Goal: Find contact information: Find contact information

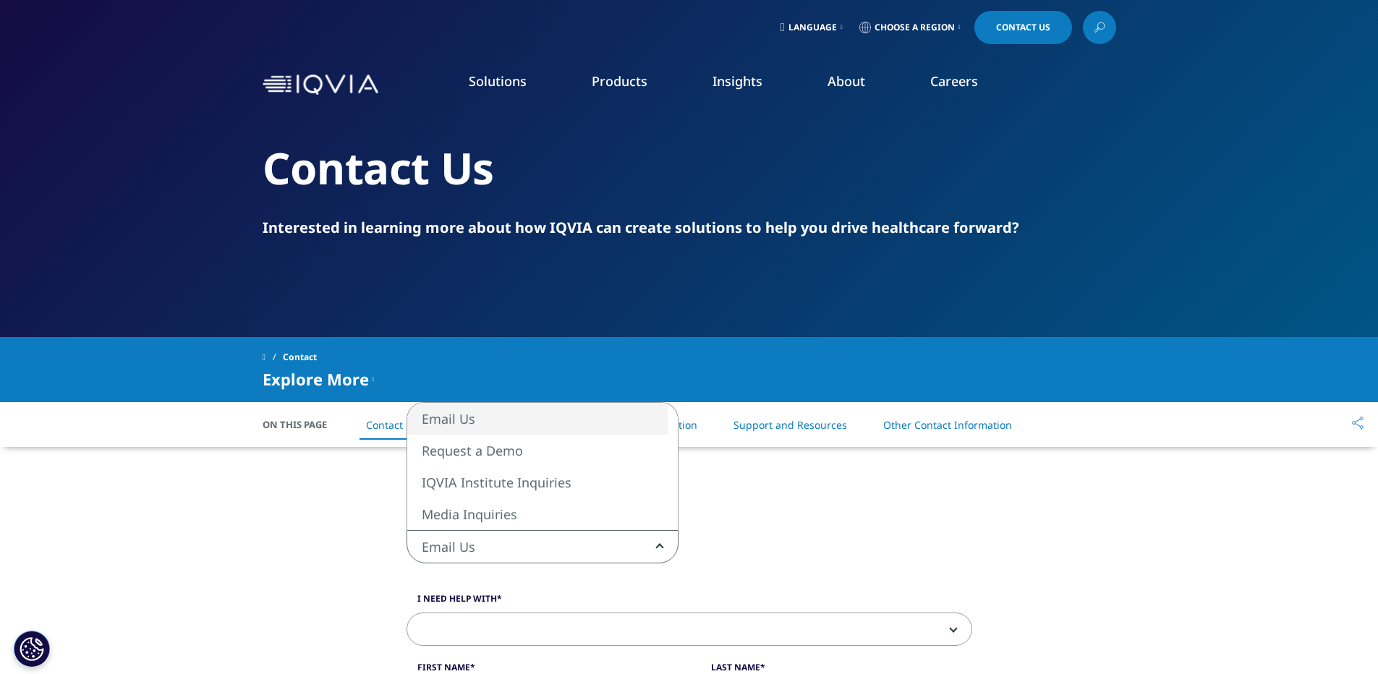
click at [609, 543] on span "Email Us" at bounding box center [542, 547] width 271 height 33
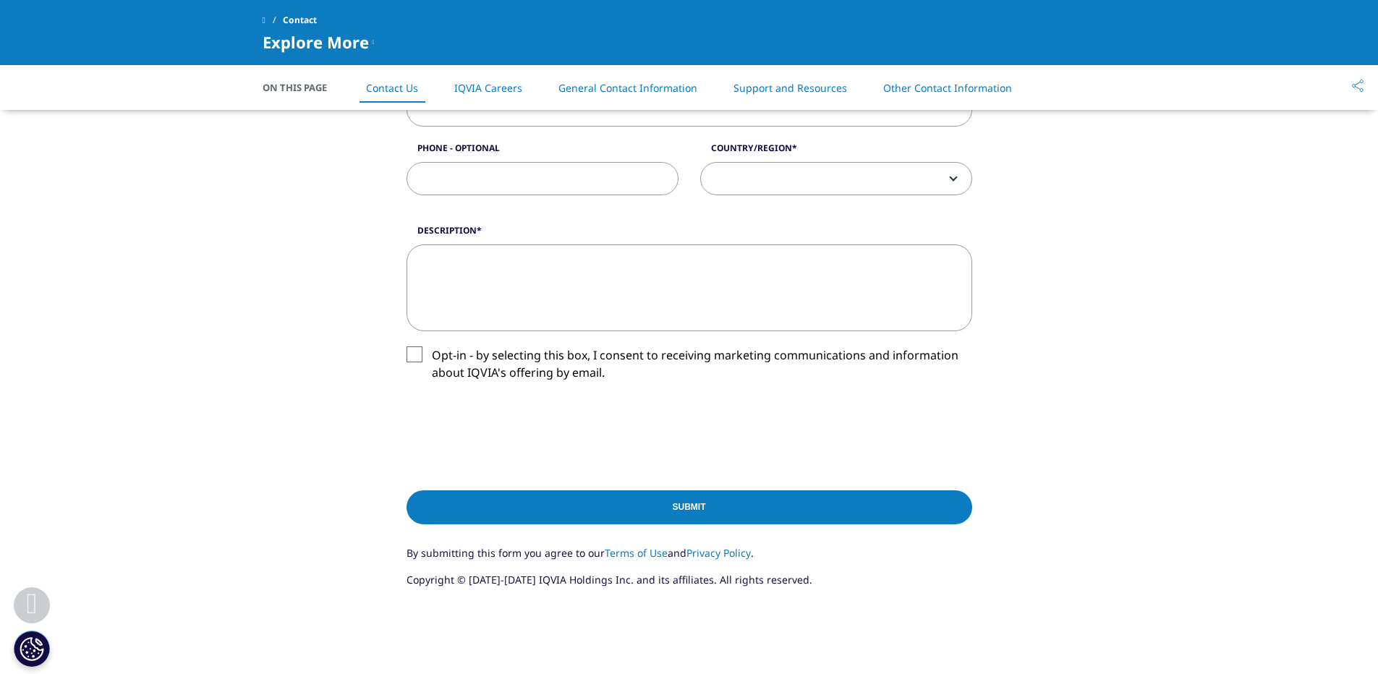
scroll to position [665, 0]
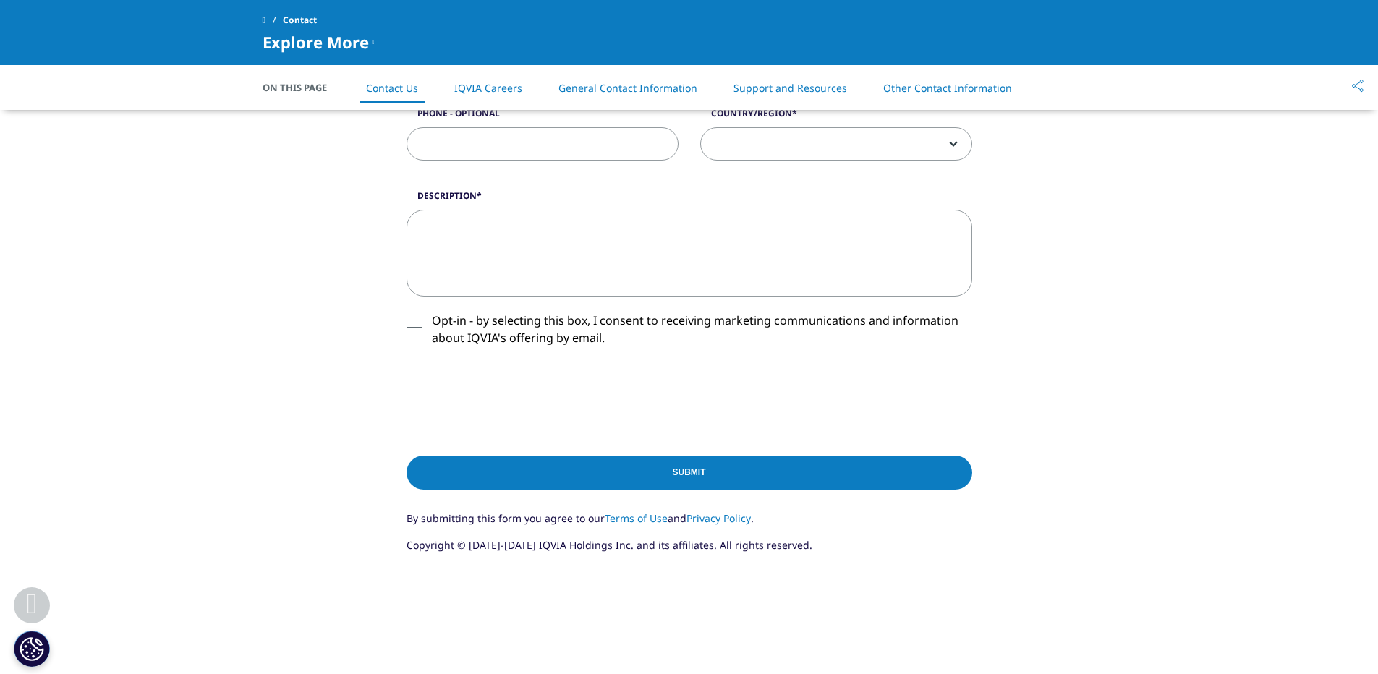
click at [631, 517] on link "Terms of Use" at bounding box center [636, 519] width 63 height 14
click at [716, 522] on link "Privacy Policy" at bounding box center [719, 519] width 64 height 14
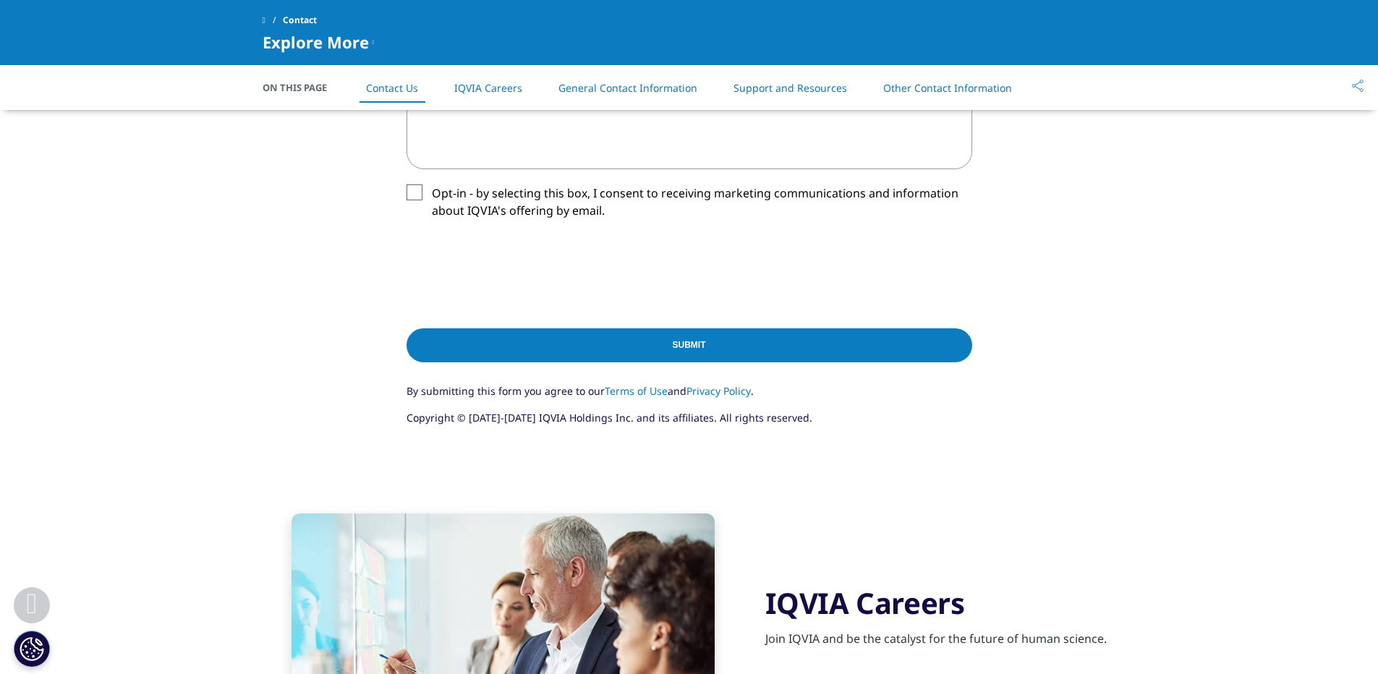
scroll to position [789, 0]
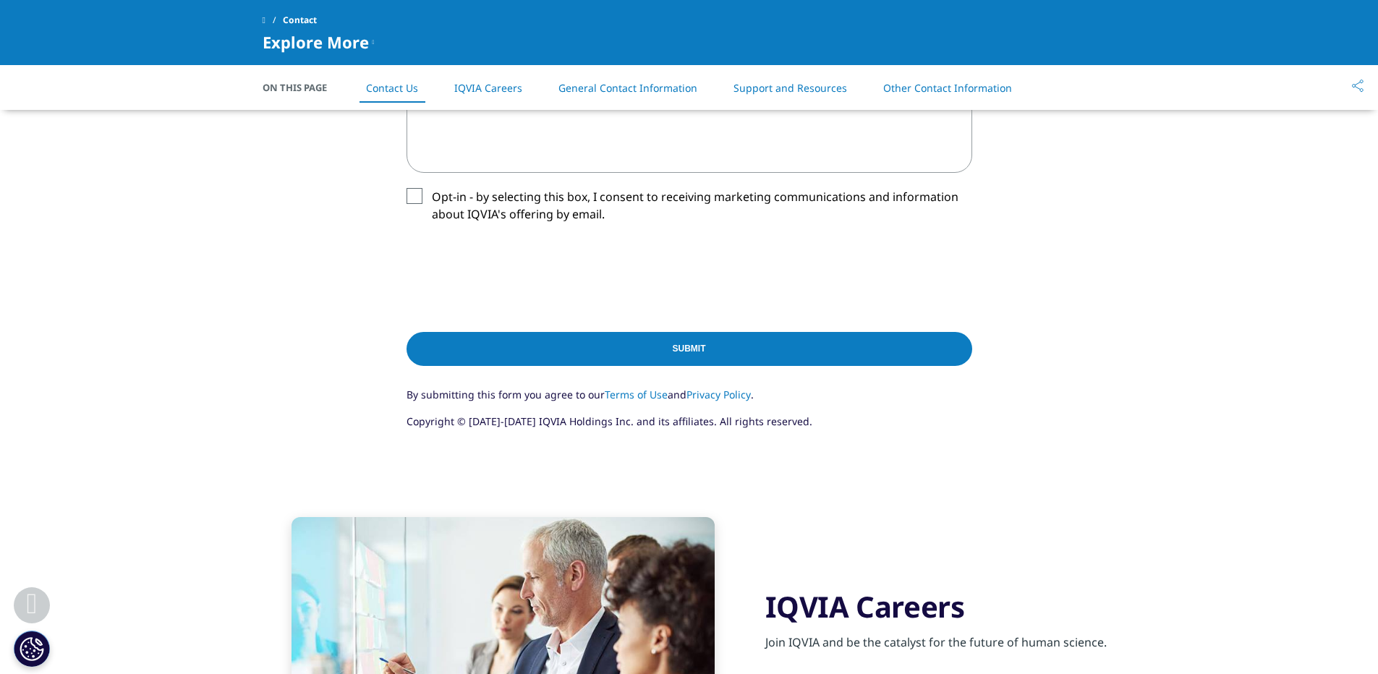
click at [702, 395] on link "Privacy Policy" at bounding box center [719, 395] width 64 height 14
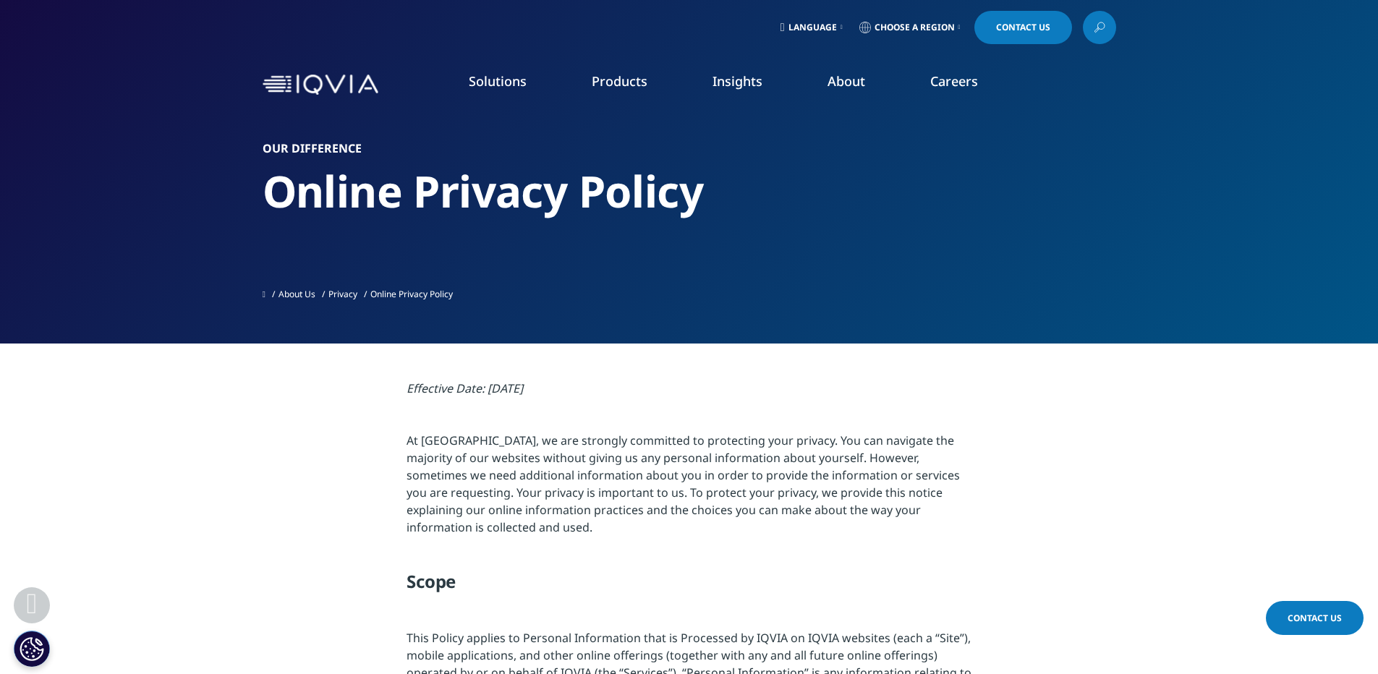
scroll to position [9468, 0]
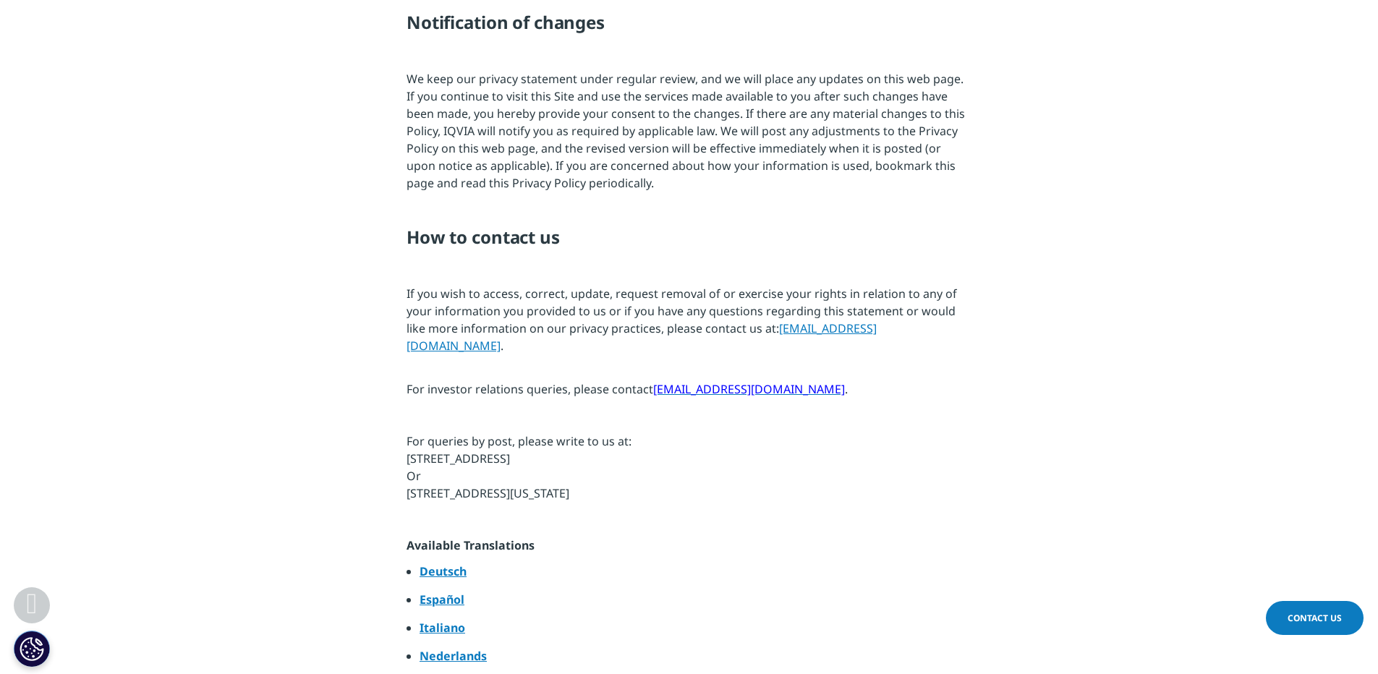
click at [475, 433] on span "For queries by post, please write to us at: 83 Wooster Heights Road, Danbury, C…" at bounding box center [519, 467] width 225 height 68
copy div "4820 Emperor Boulevard, Durham, North Carolina 27703"
click at [505, 433] on span "For queries by post, please write to us at: 83 Wooster Heights Road, Danbury, C…" at bounding box center [519, 467] width 225 height 68
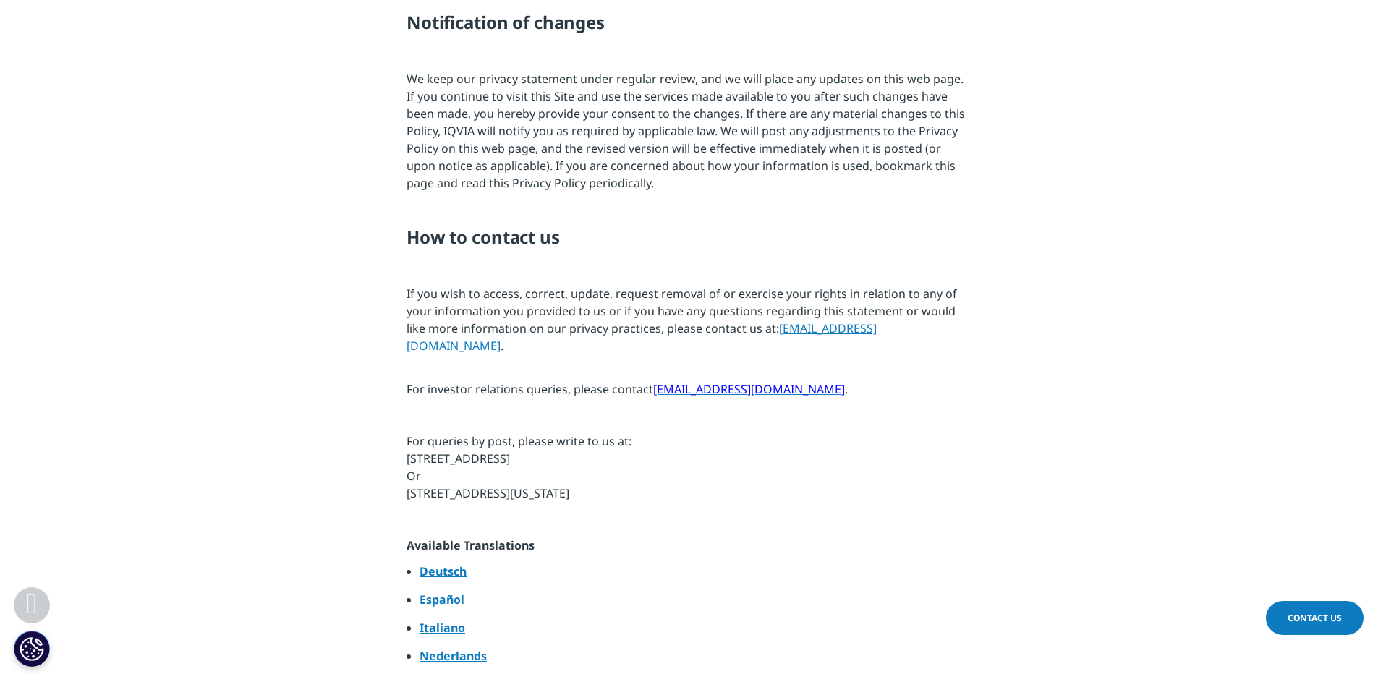
click at [505, 433] on span "For queries by post, please write to us at: 83 Wooster Heights Road, Danbury, C…" at bounding box center [519, 467] width 225 height 68
click at [505, 433] on span "For queries by post, please write to us at: [STREET_ADDRESS] Or [STREET_ADDRESS…" at bounding box center [519, 467] width 225 height 68
copy span "[STREET_ADDRESS]"
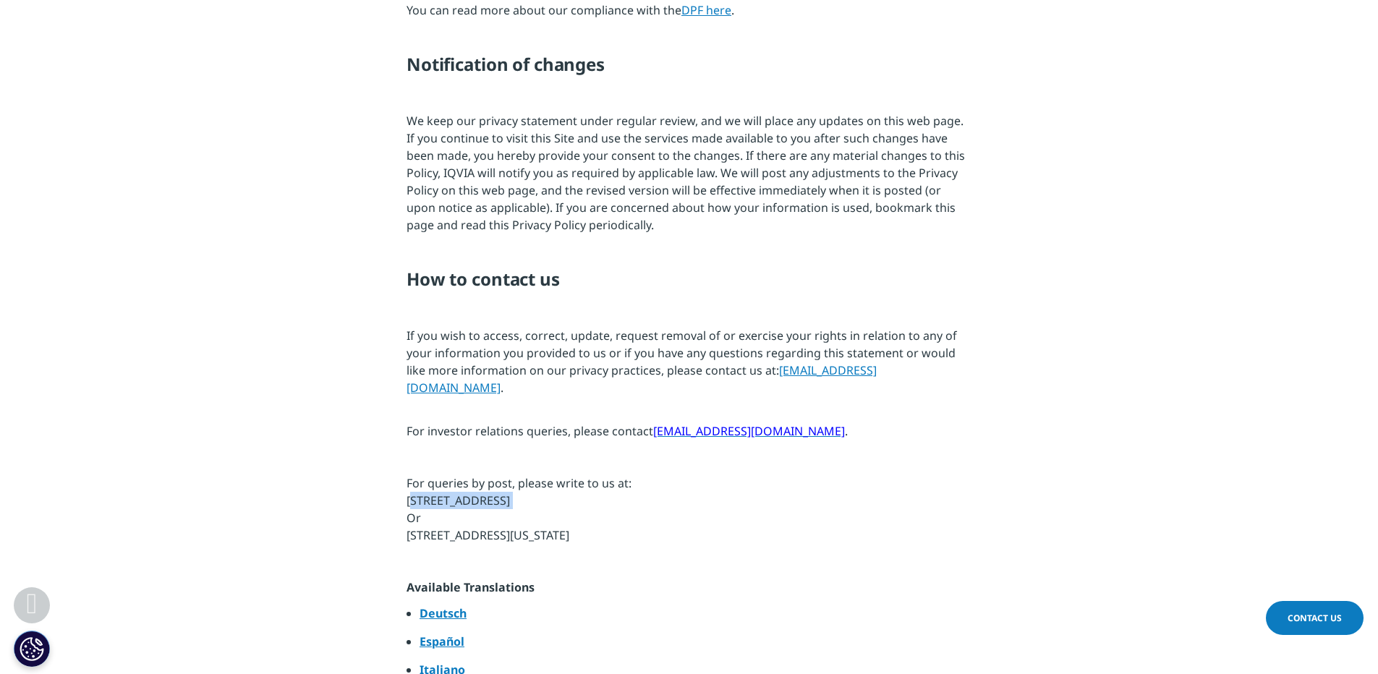
scroll to position [9422, 0]
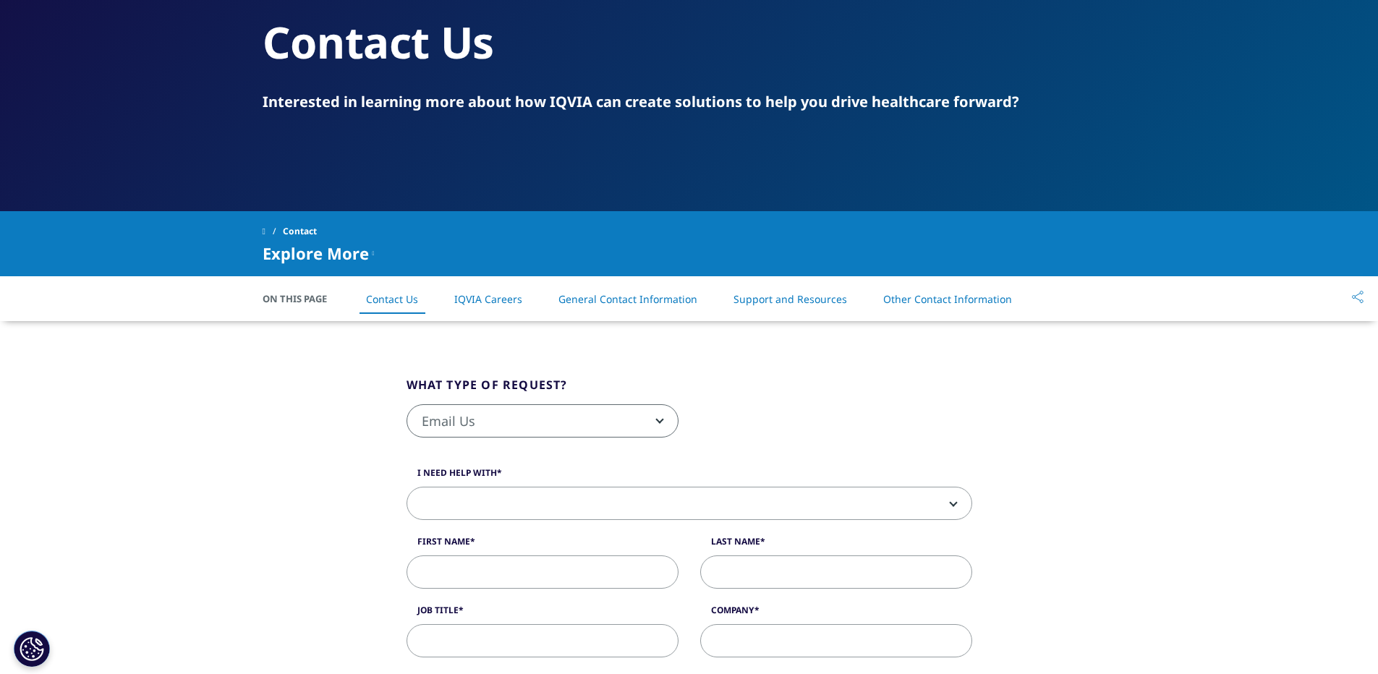
scroll to position [103, 0]
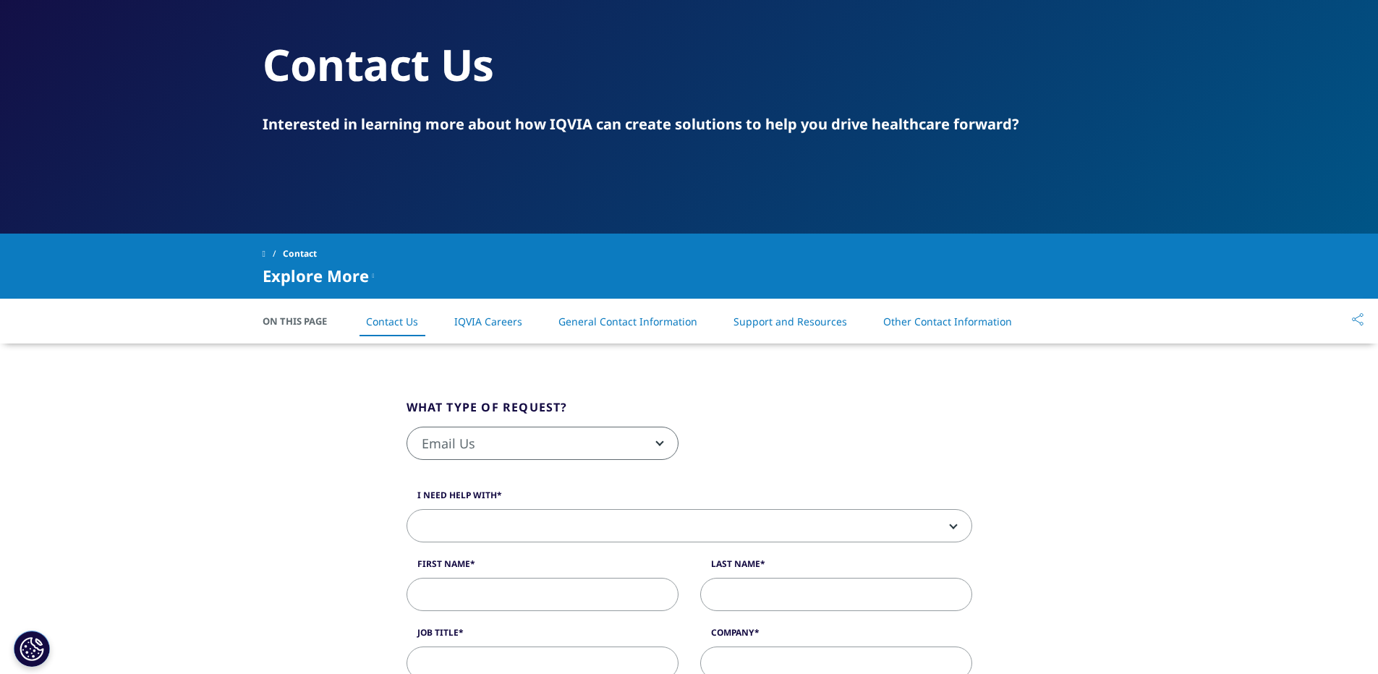
click at [675, 321] on link "General Contact Information" at bounding box center [628, 322] width 139 height 14
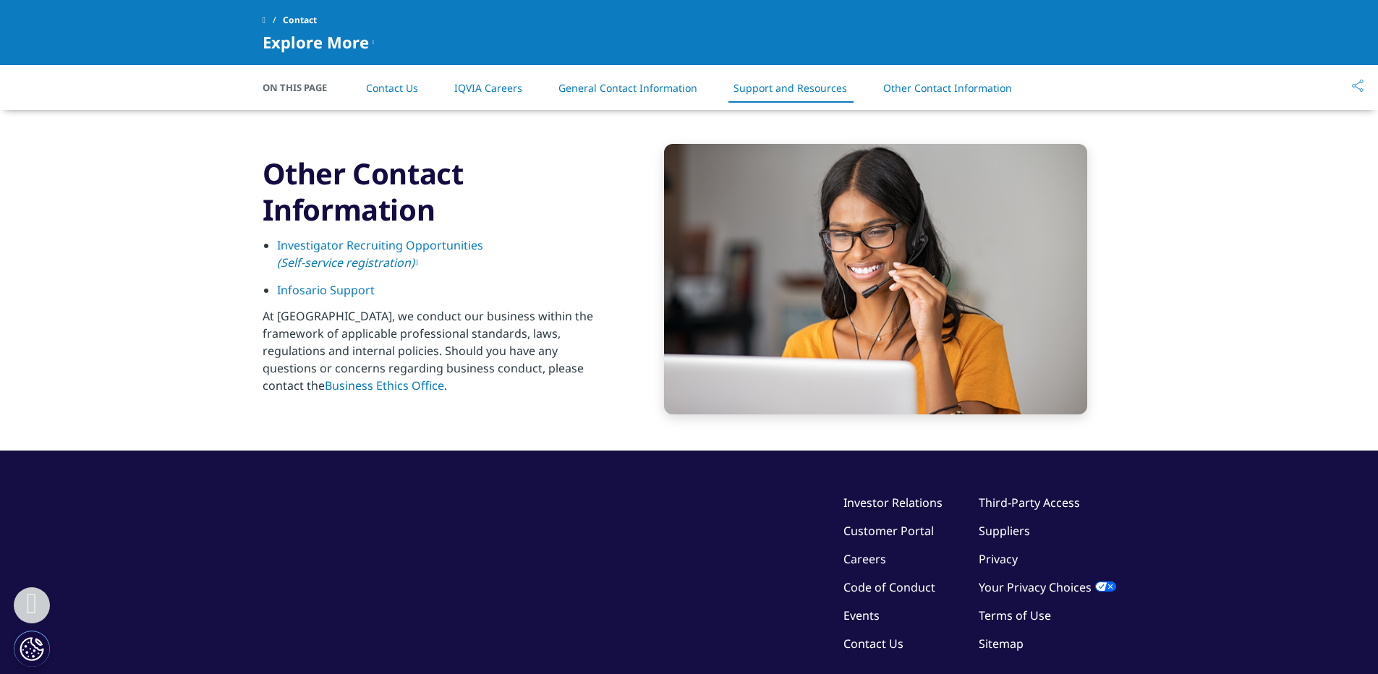
scroll to position [2191, 0]
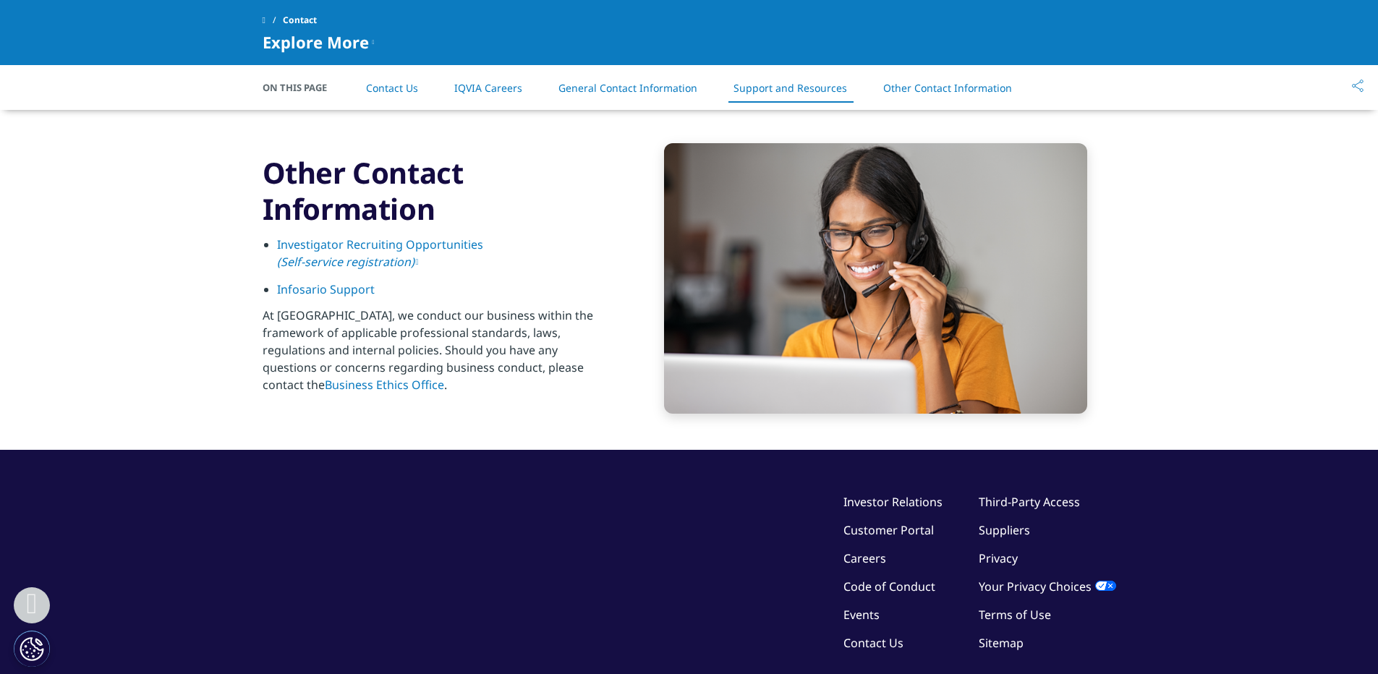
click at [444, 377] on link "Business Ethics Office" at bounding box center [384, 385] width 119 height 16
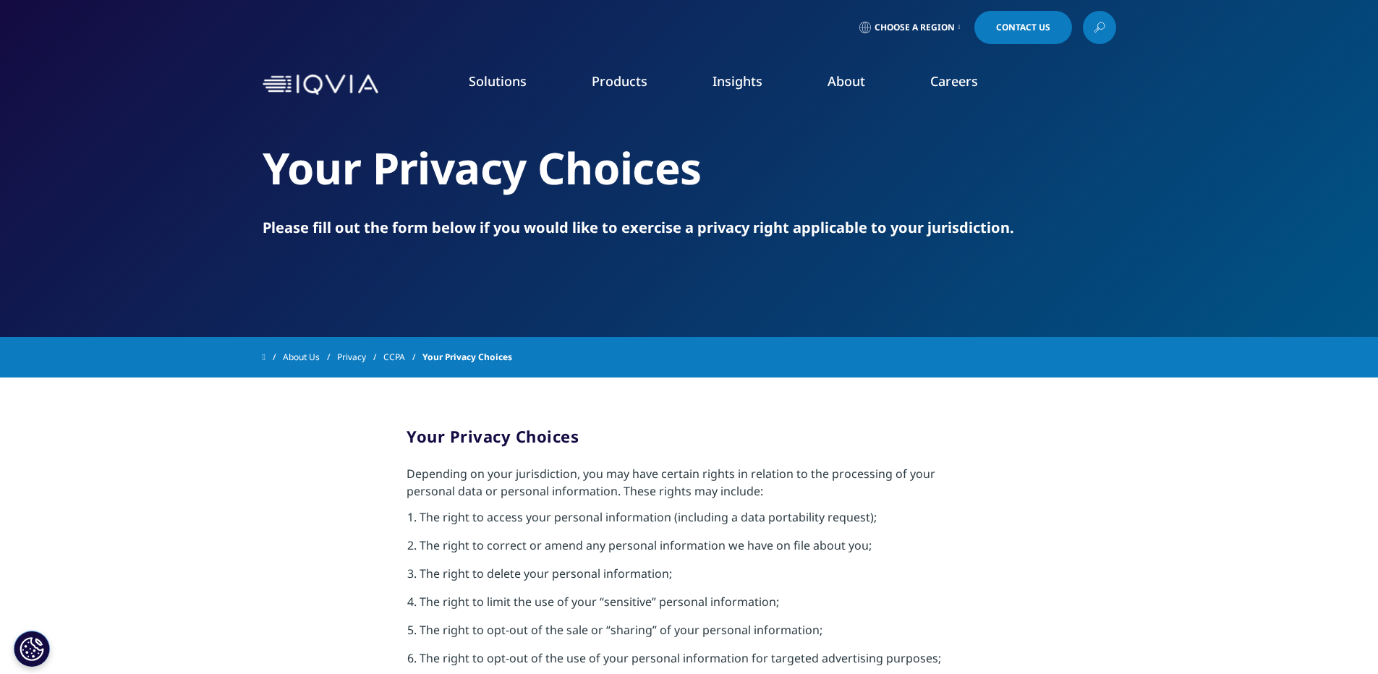
scroll to position [512, 0]
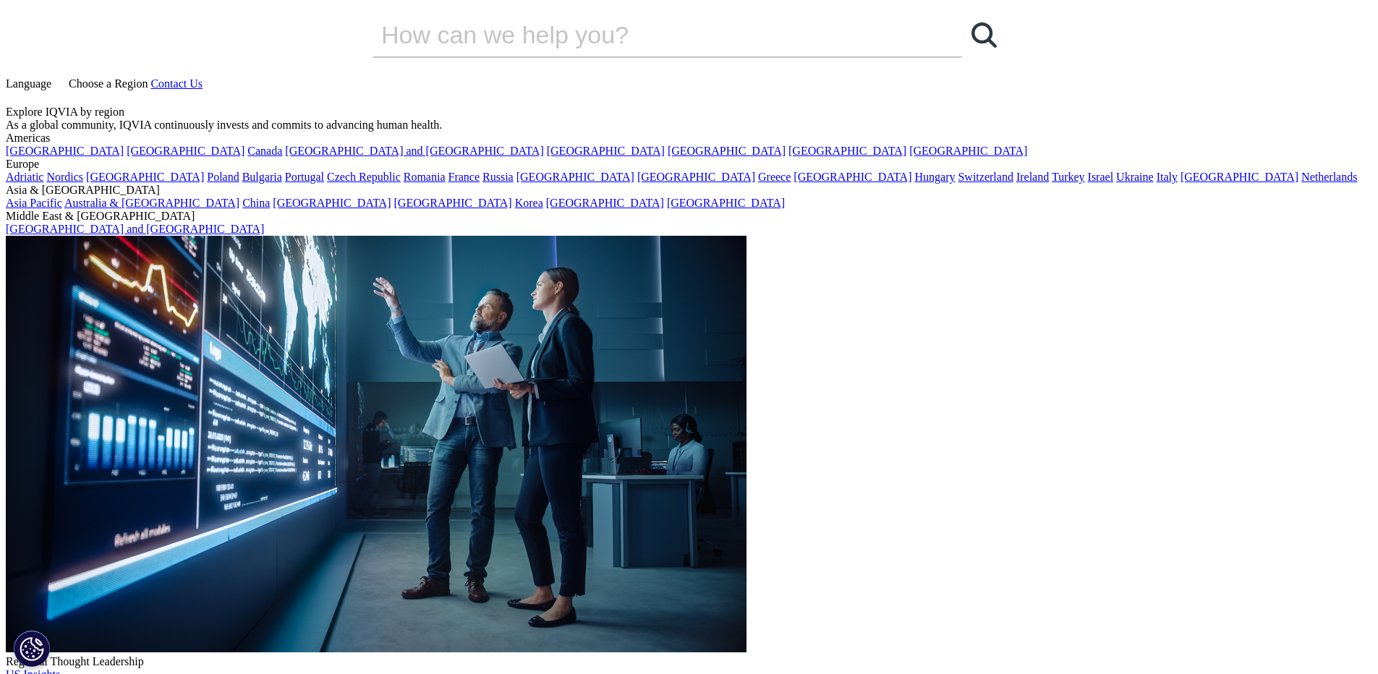
scroll to position [9364, 0]
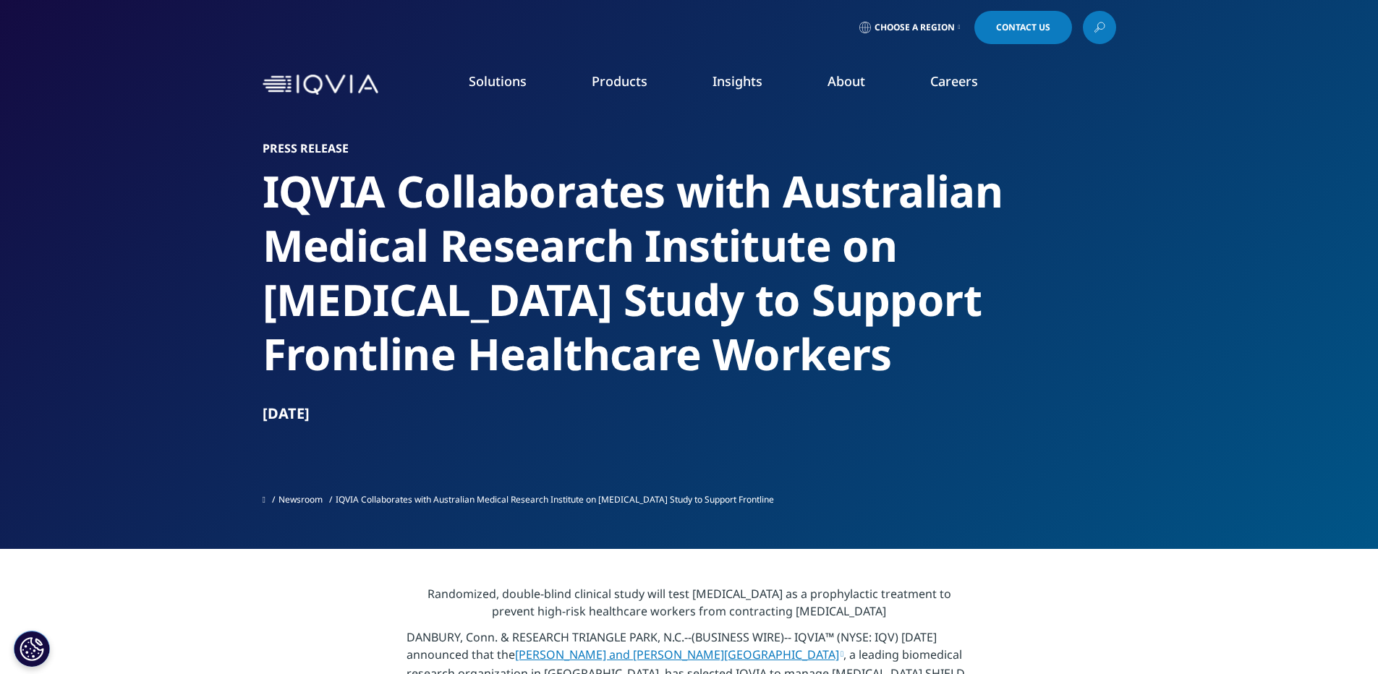
scroll to position [1310, 0]
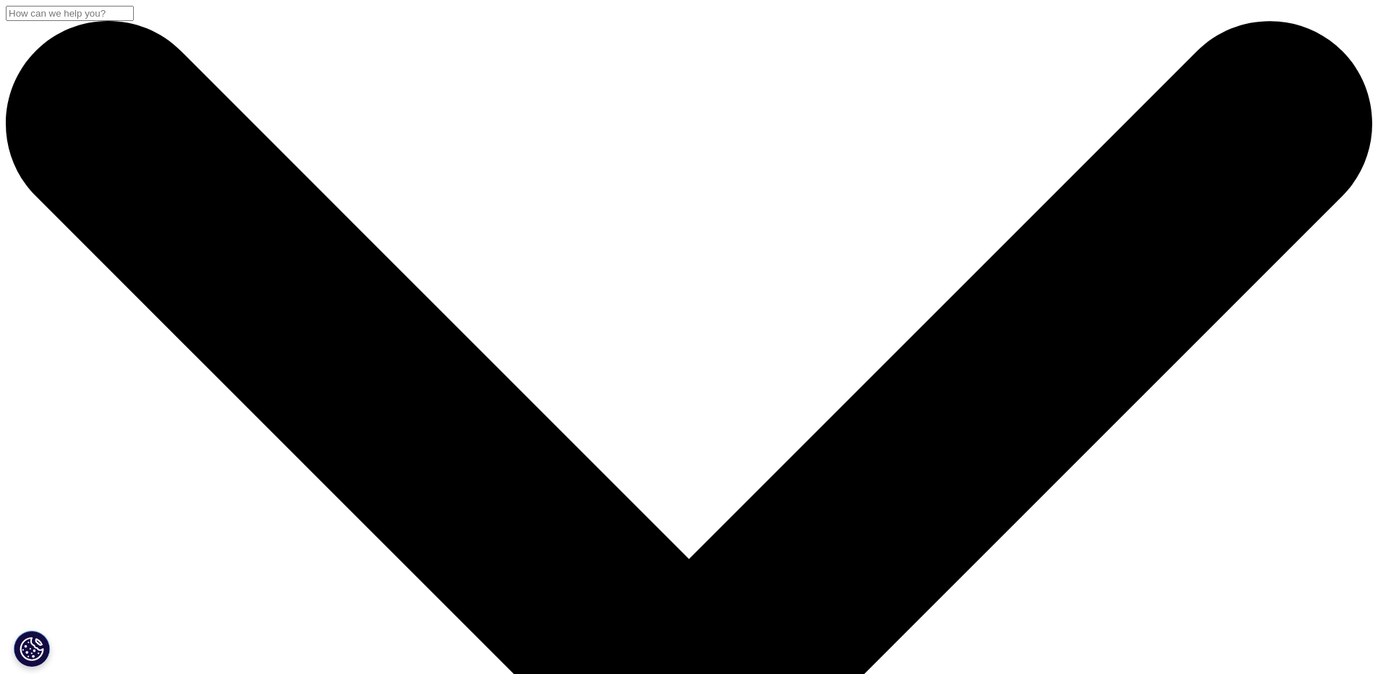
scroll to position [1349, 0]
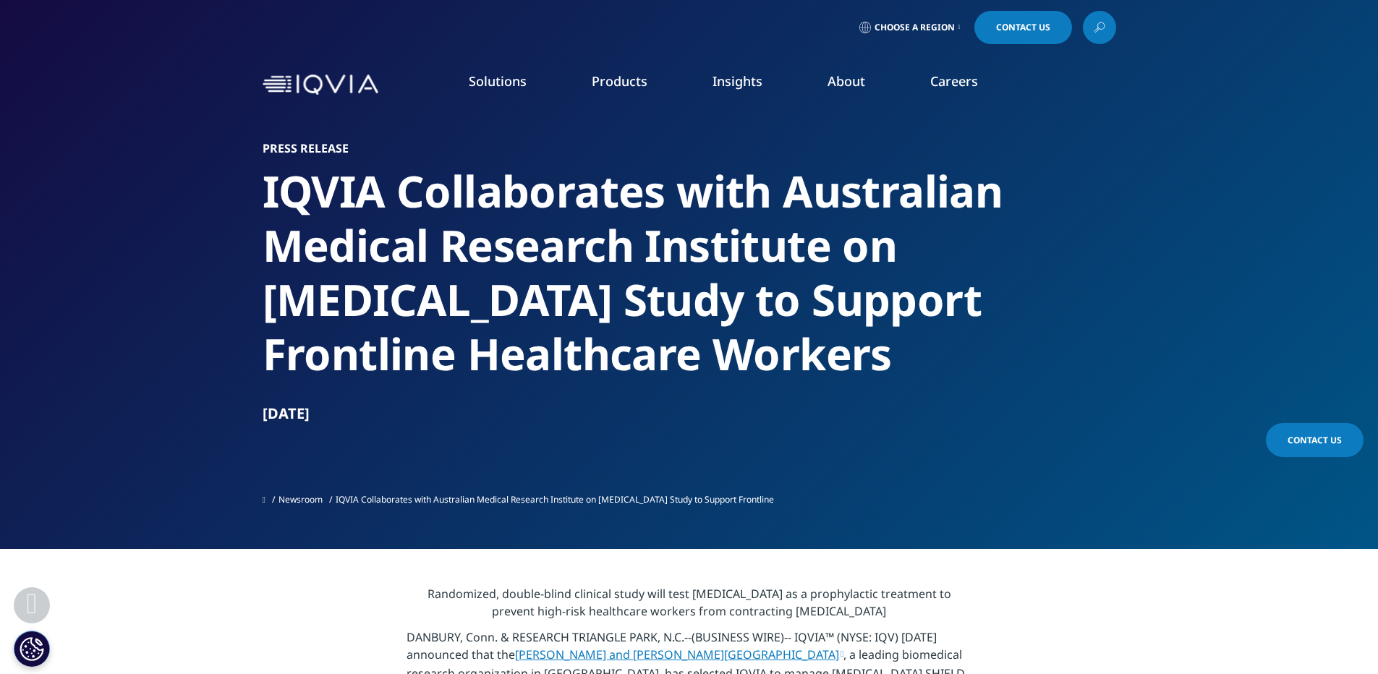
scroll to position [1328, 0]
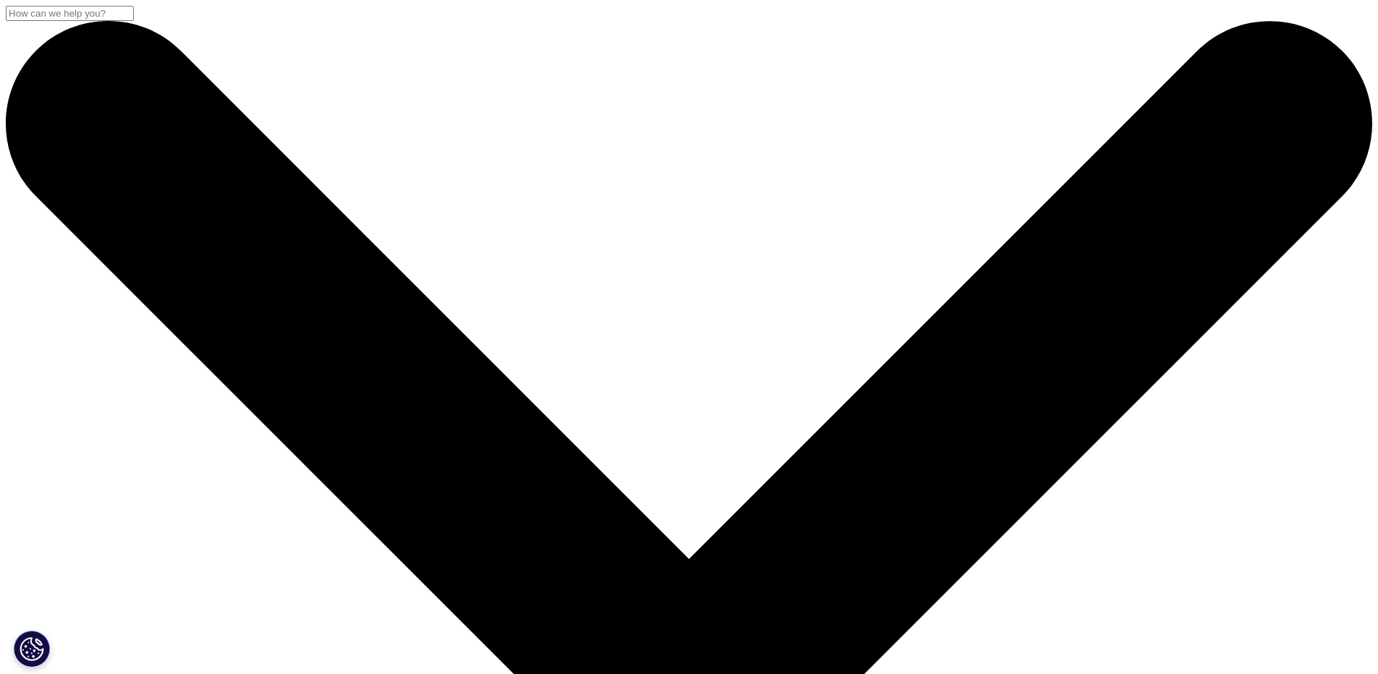
scroll to position [1366, 0]
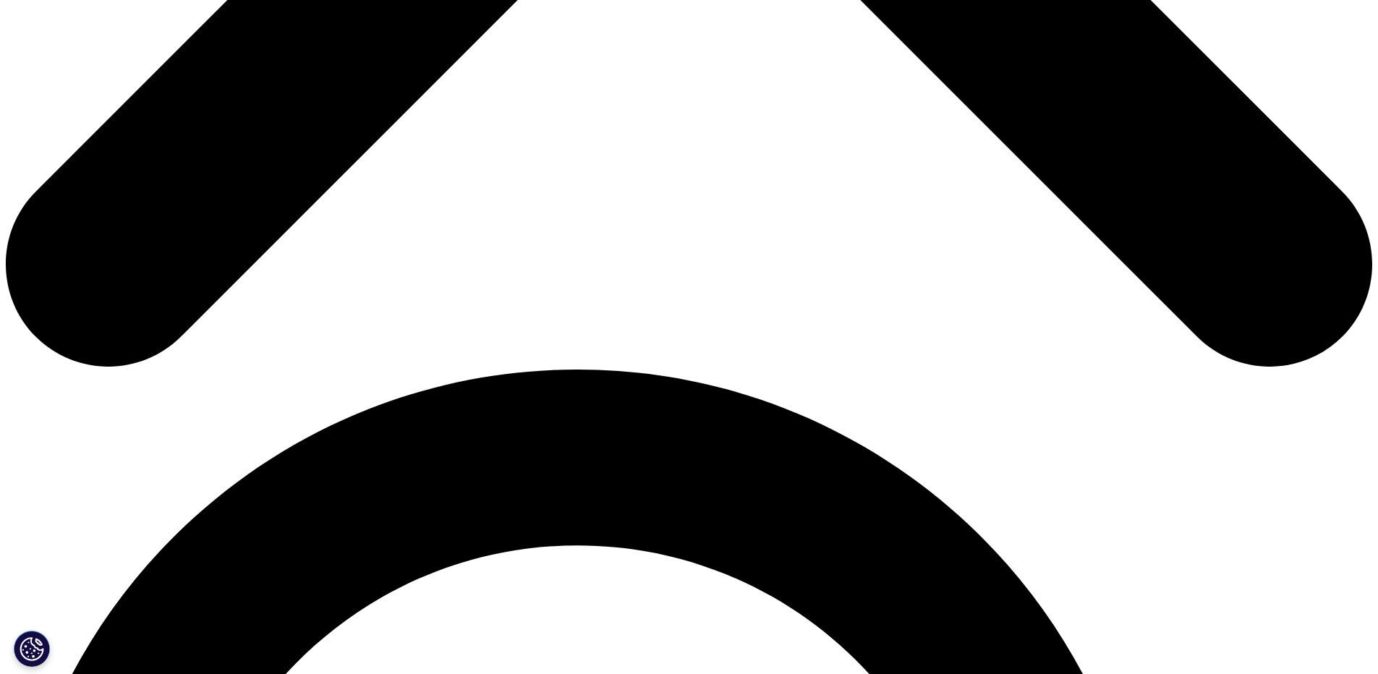
scroll to position [955, 0]
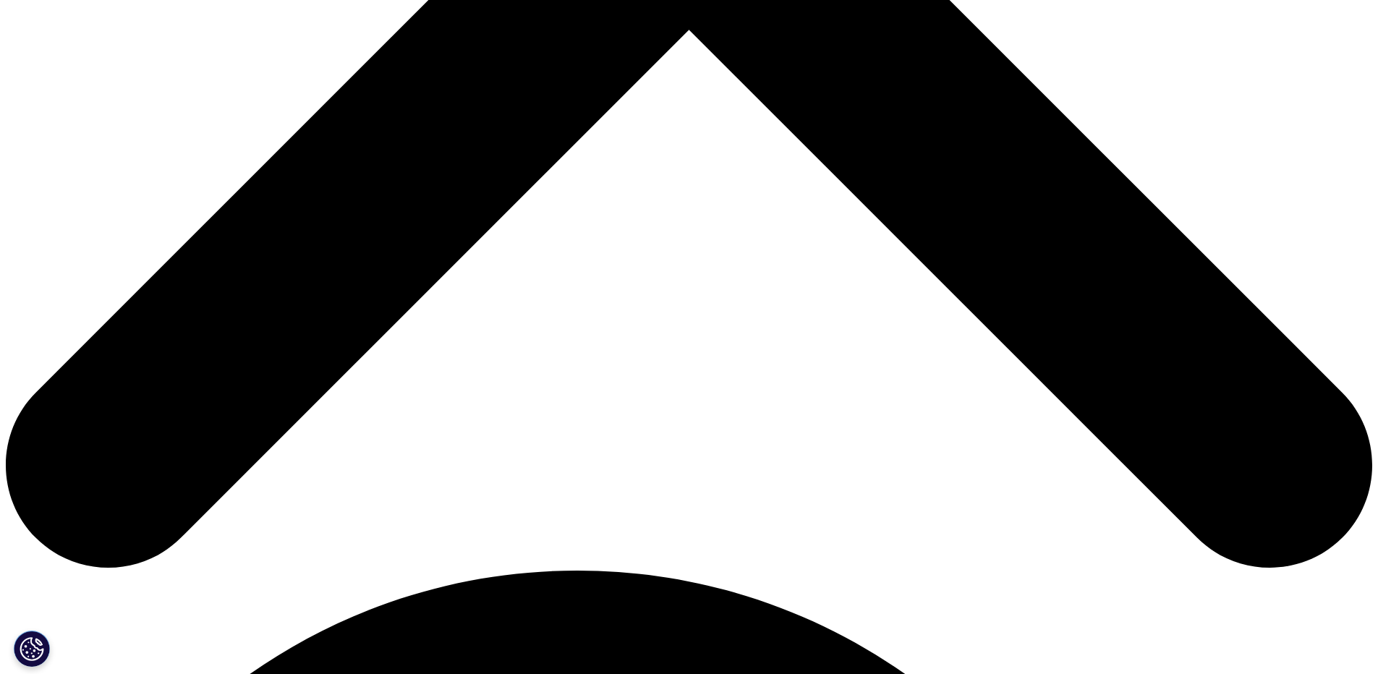
scroll to position [955, 0]
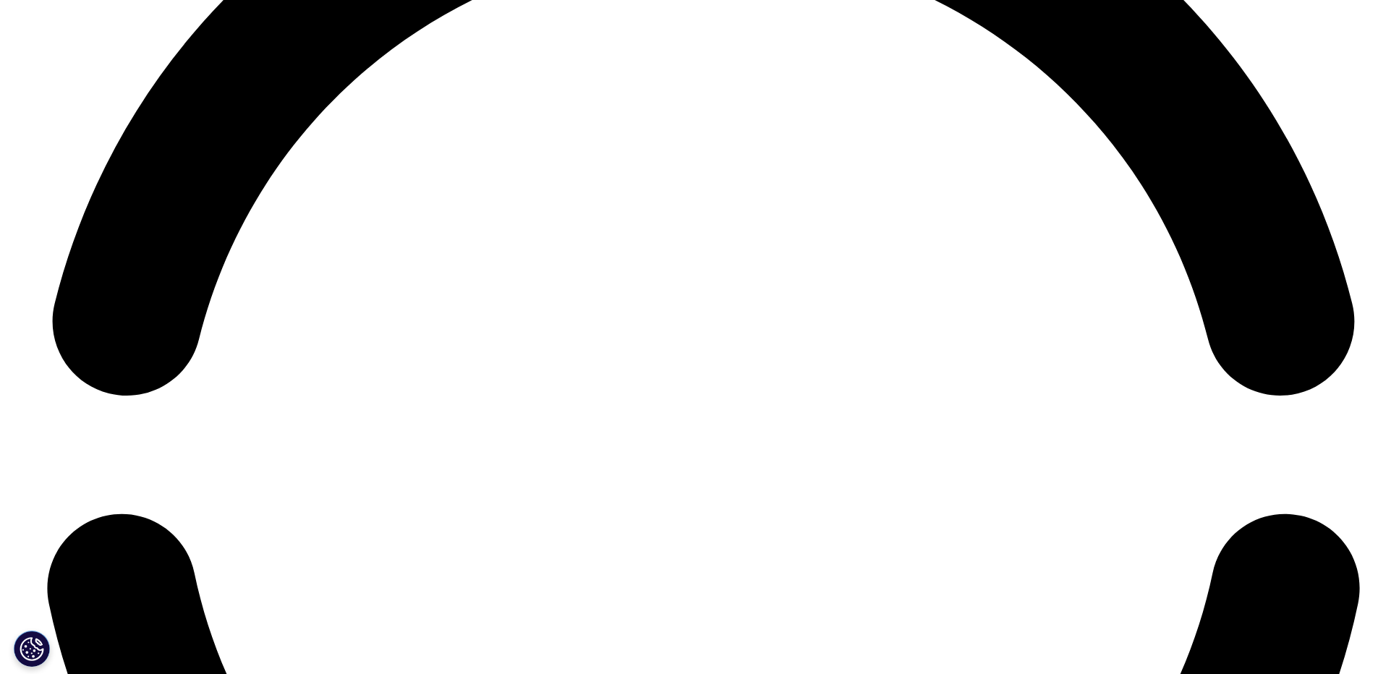
scroll to position [9550, 0]
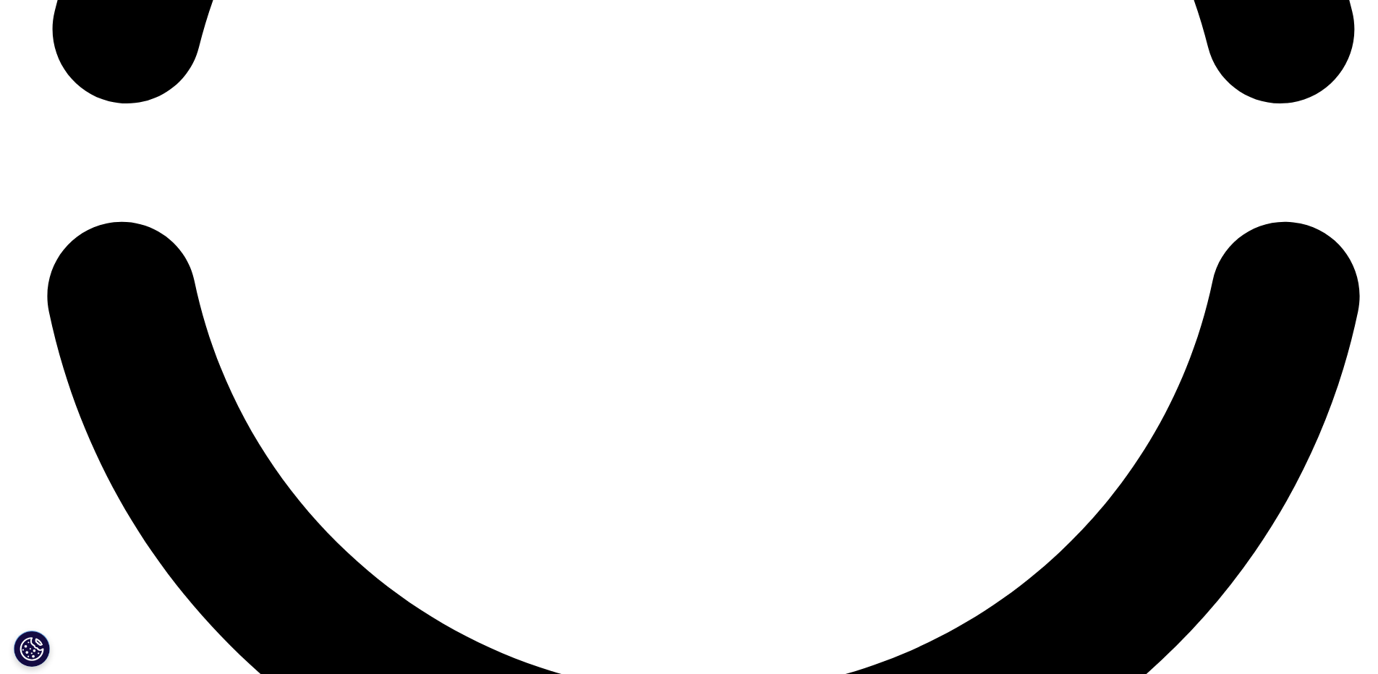
copy div "[STREET_ADDRESS][US_STATE]"
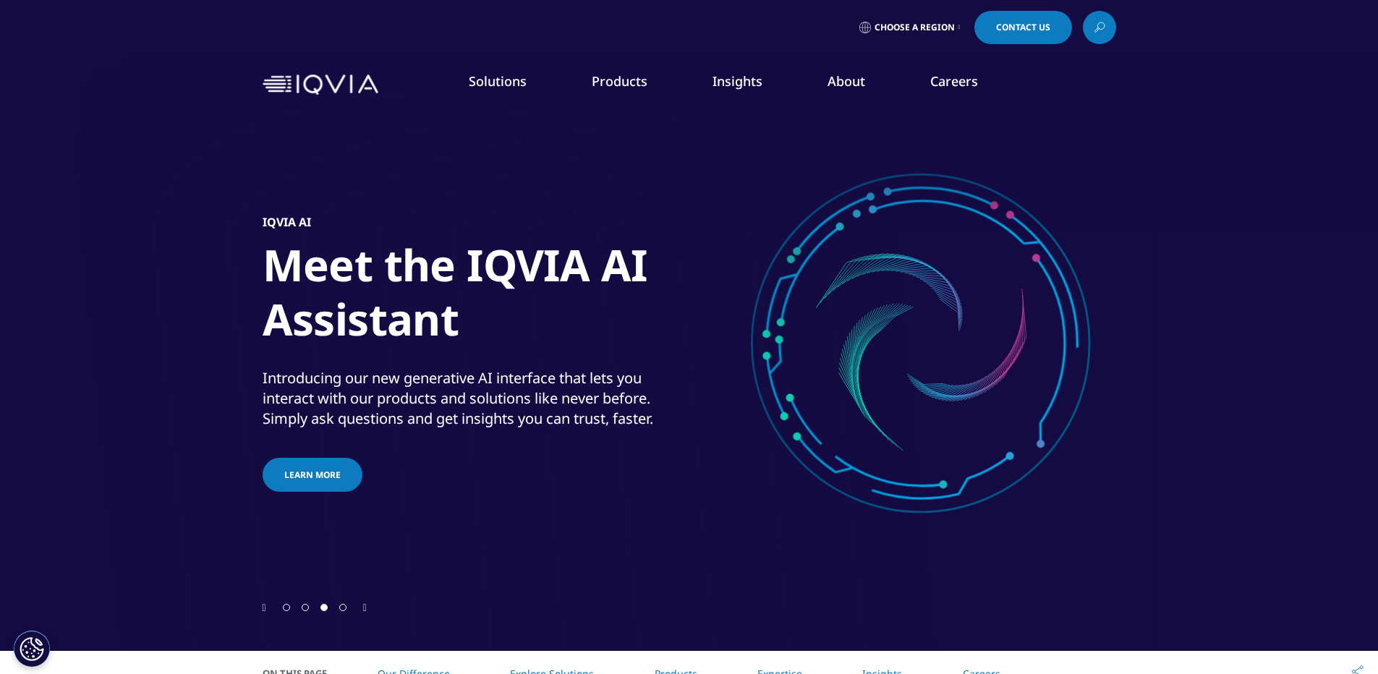
click at [454, 310] on link "Sustainability" at bounding box center [555, 305] width 329 height 16
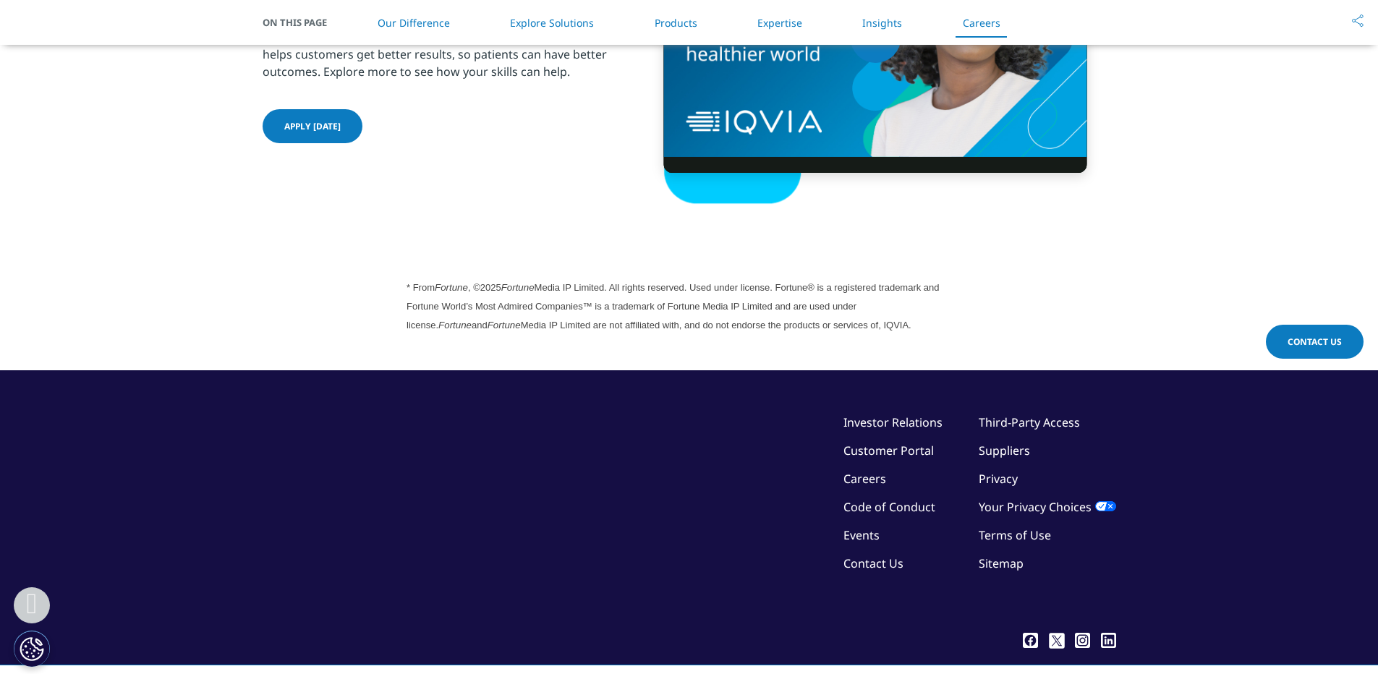
scroll to position [4015, 0]
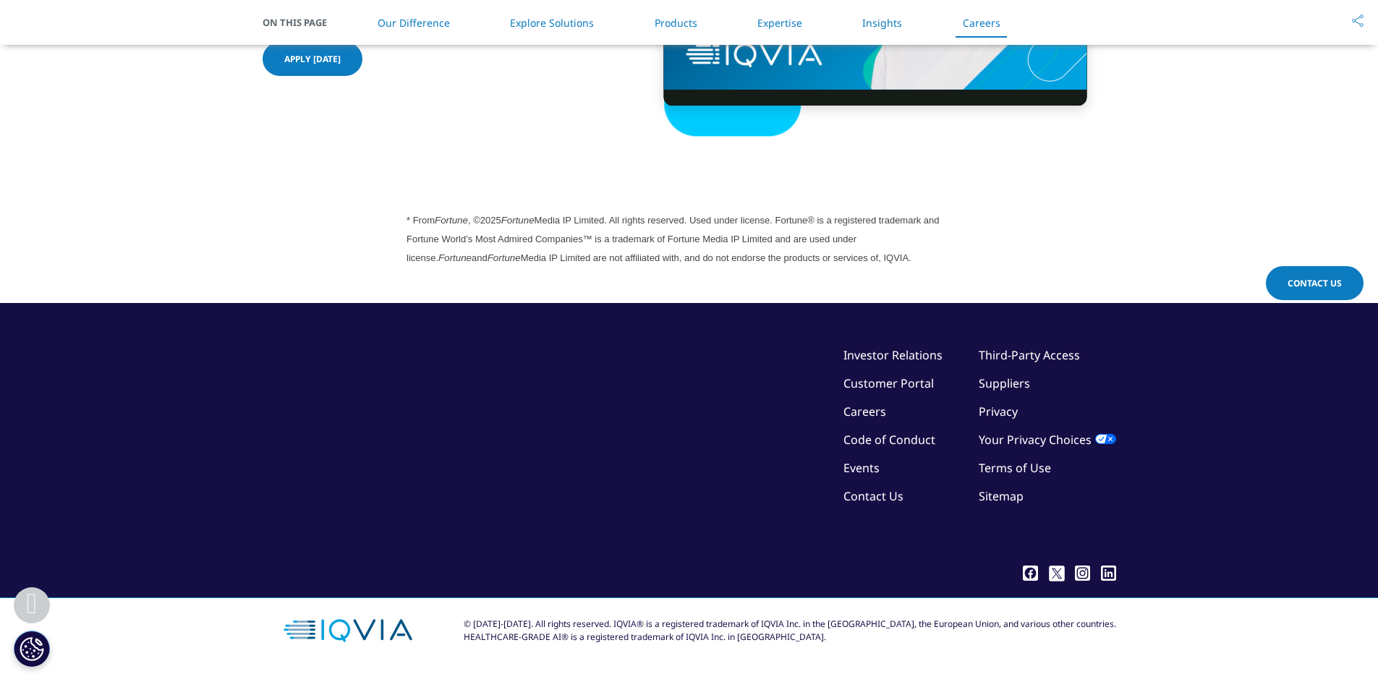
click at [1011, 419] on link "Privacy" at bounding box center [998, 412] width 39 height 16
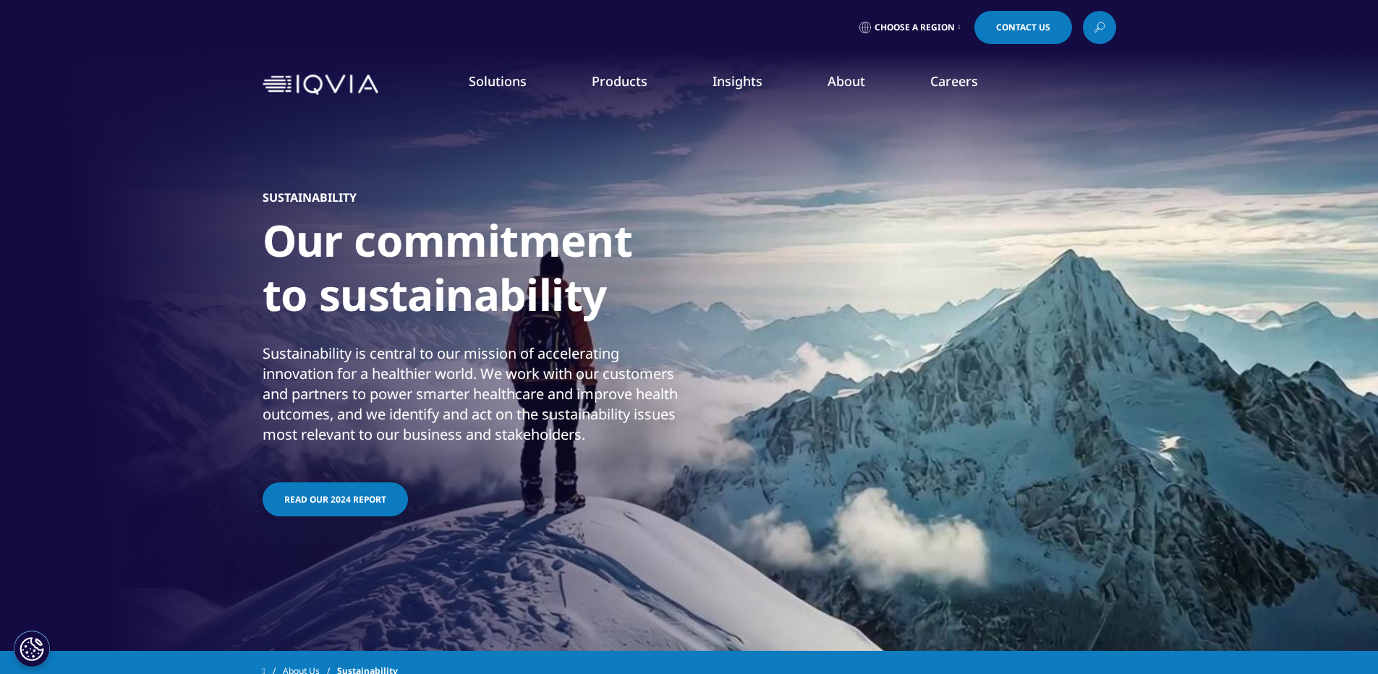
click at [360, 492] on link "READ OUR 2024 REPORT" at bounding box center [335, 500] width 145 height 34
click at [413, 224] on link "Our Impact" at bounding box center [555, 222] width 329 height 16
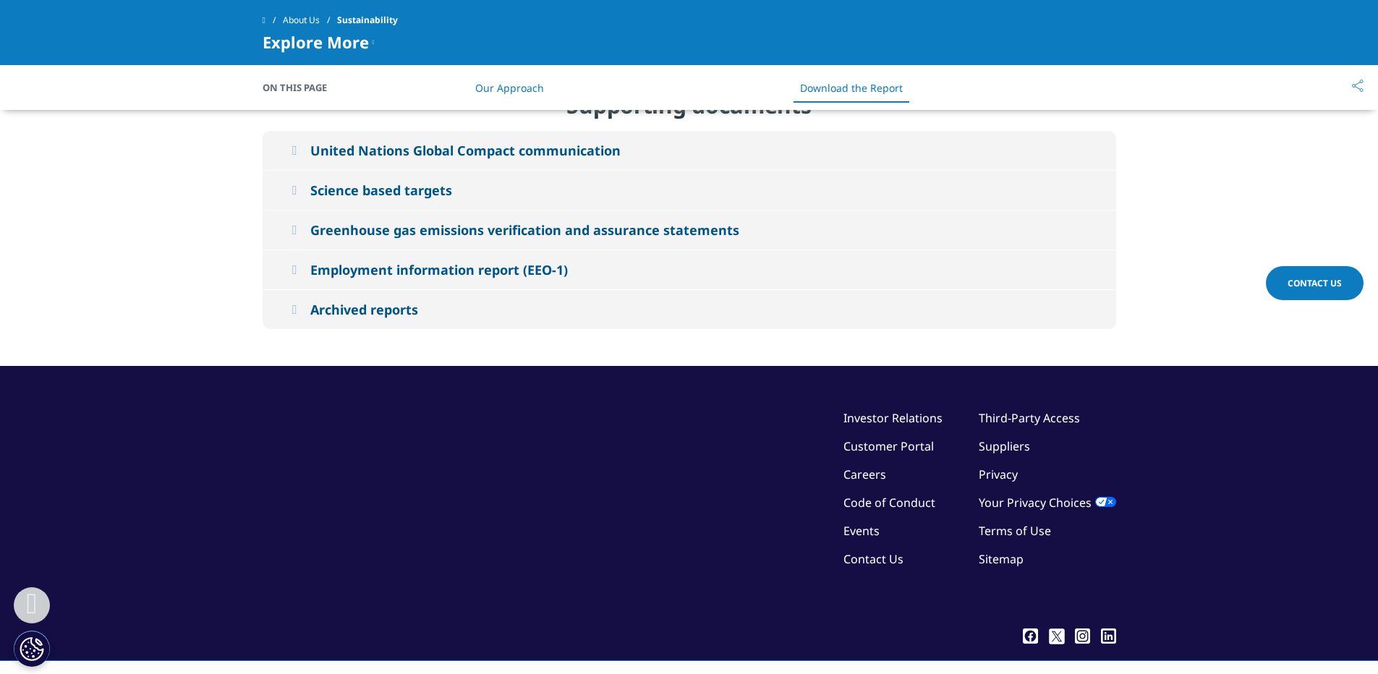
scroll to position [6742, 0]
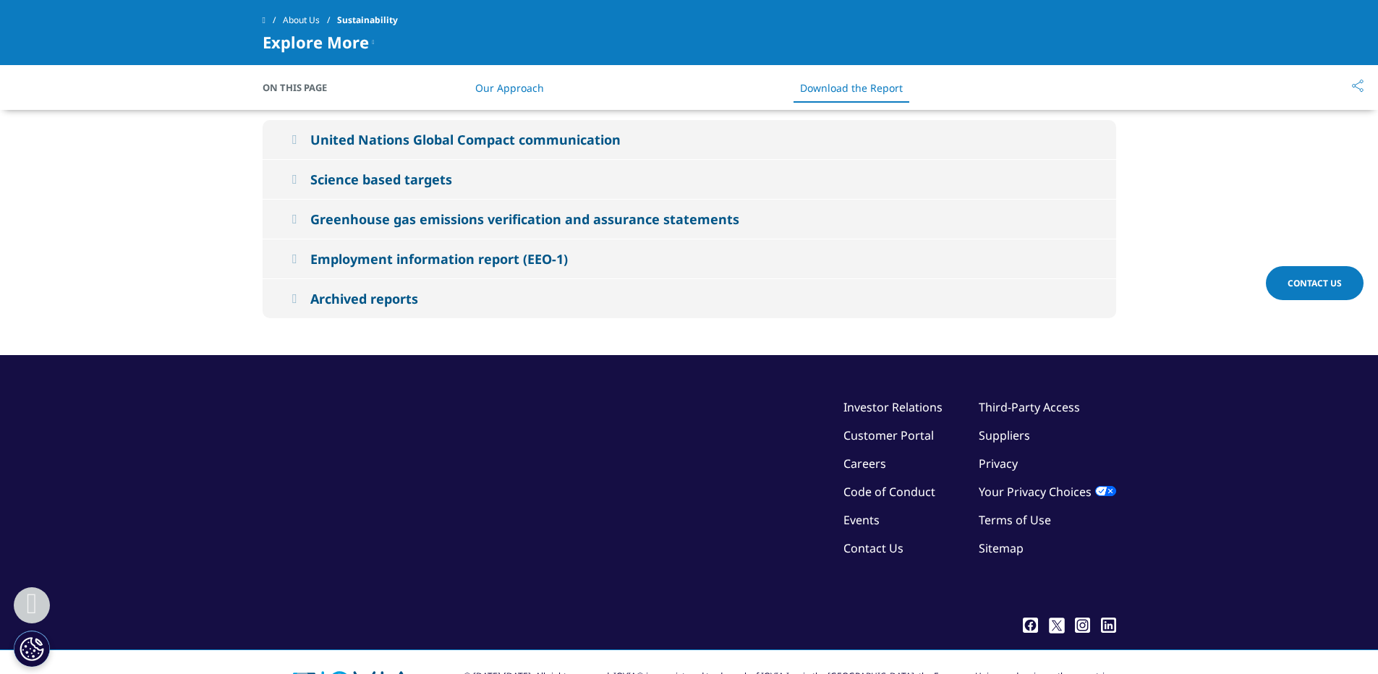
click at [1000, 456] on link "Privacy" at bounding box center [998, 464] width 39 height 16
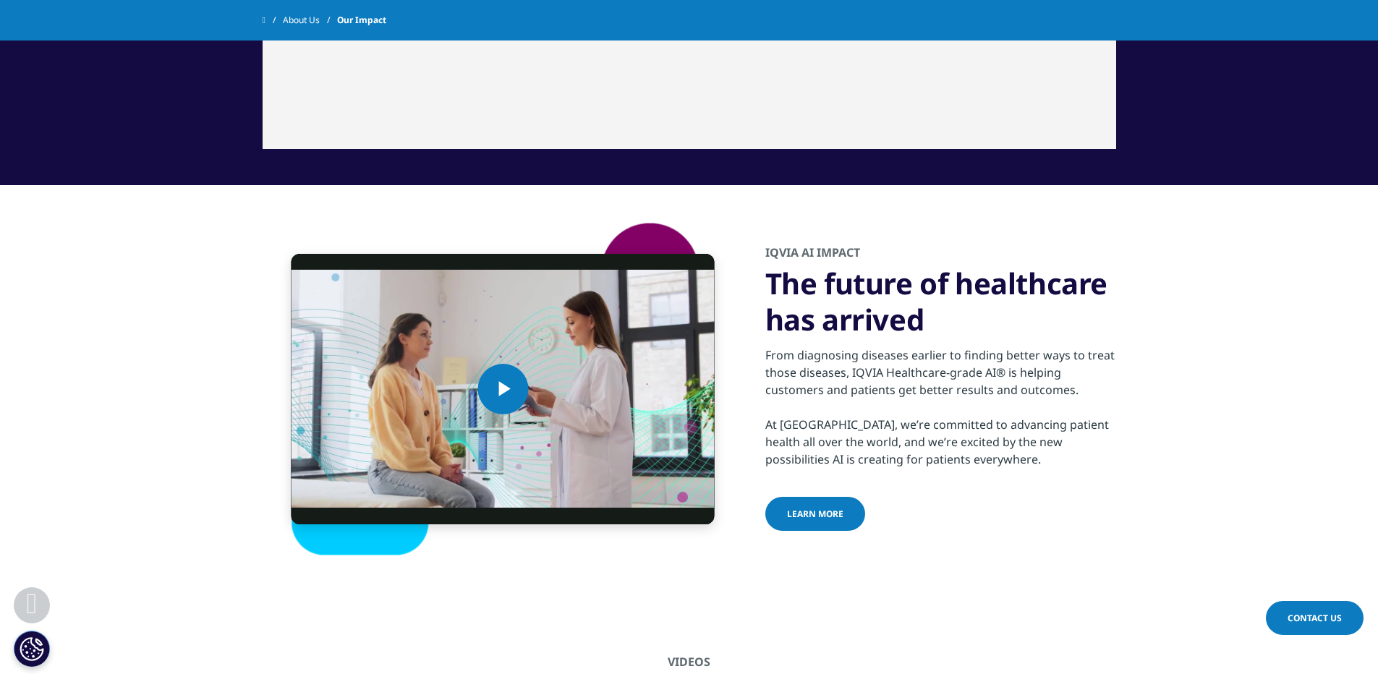
scroll to position [1129, 0]
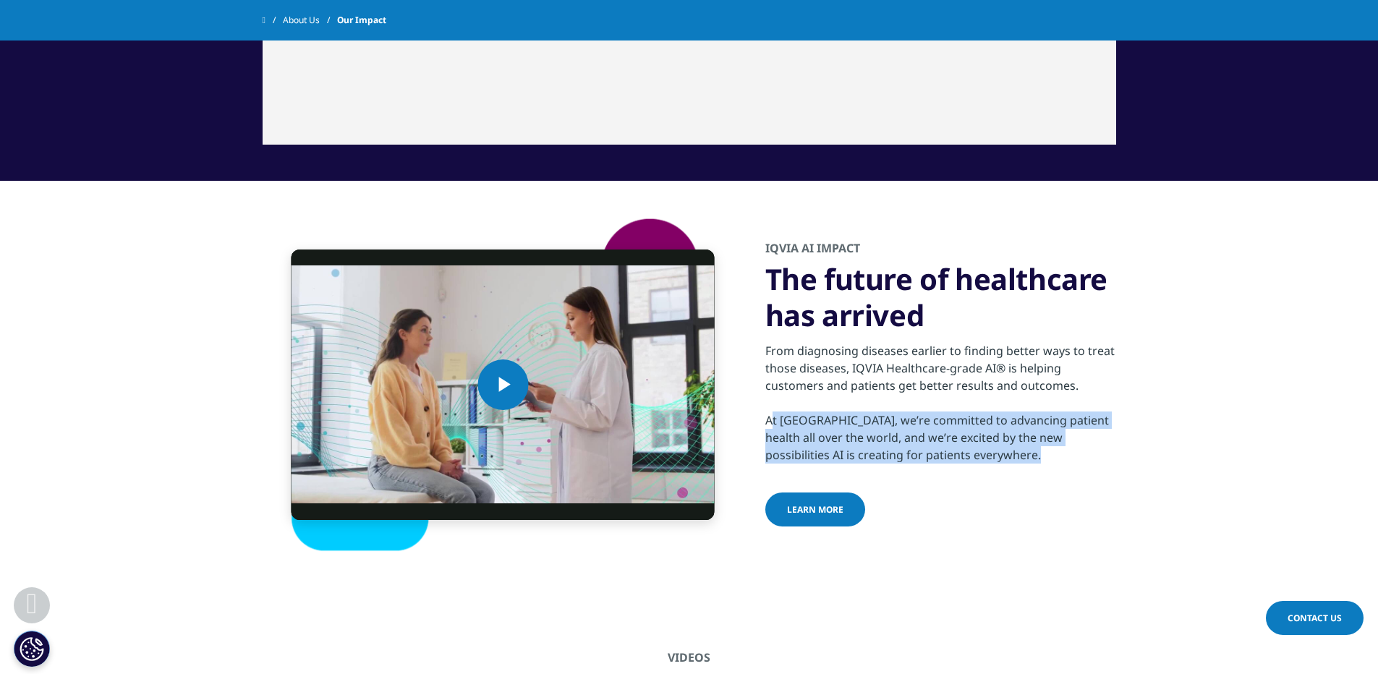
drag, startPoint x: 763, startPoint y: 417, endPoint x: 938, endPoint y: 464, distance: 182.0
click at [938, 464] on div "Video Player is loading. Play Video Play Skip Backward Skip Forward Mute Curren…" at bounding box center [690, 385] width 854 height 408
copy div "At IQVIA, we’re committed to advancing patient health all over the world, and w…"
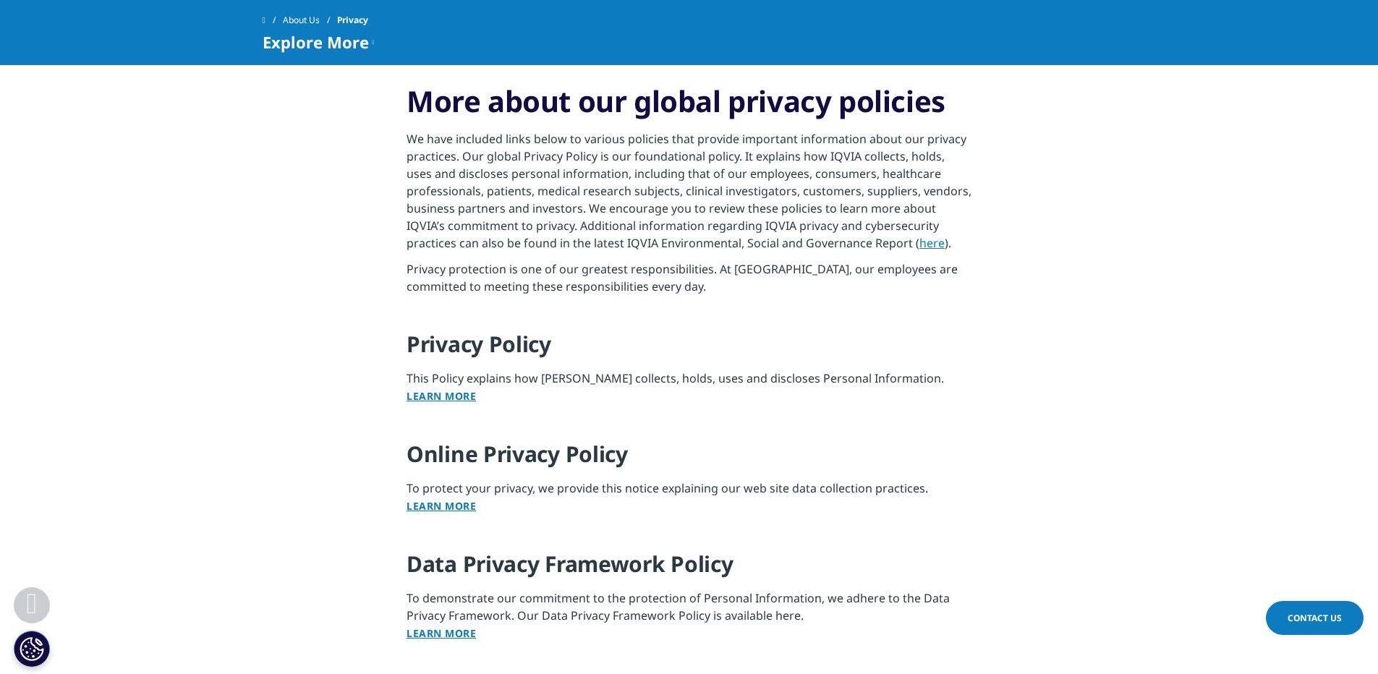
scroll to position [1076, 0]
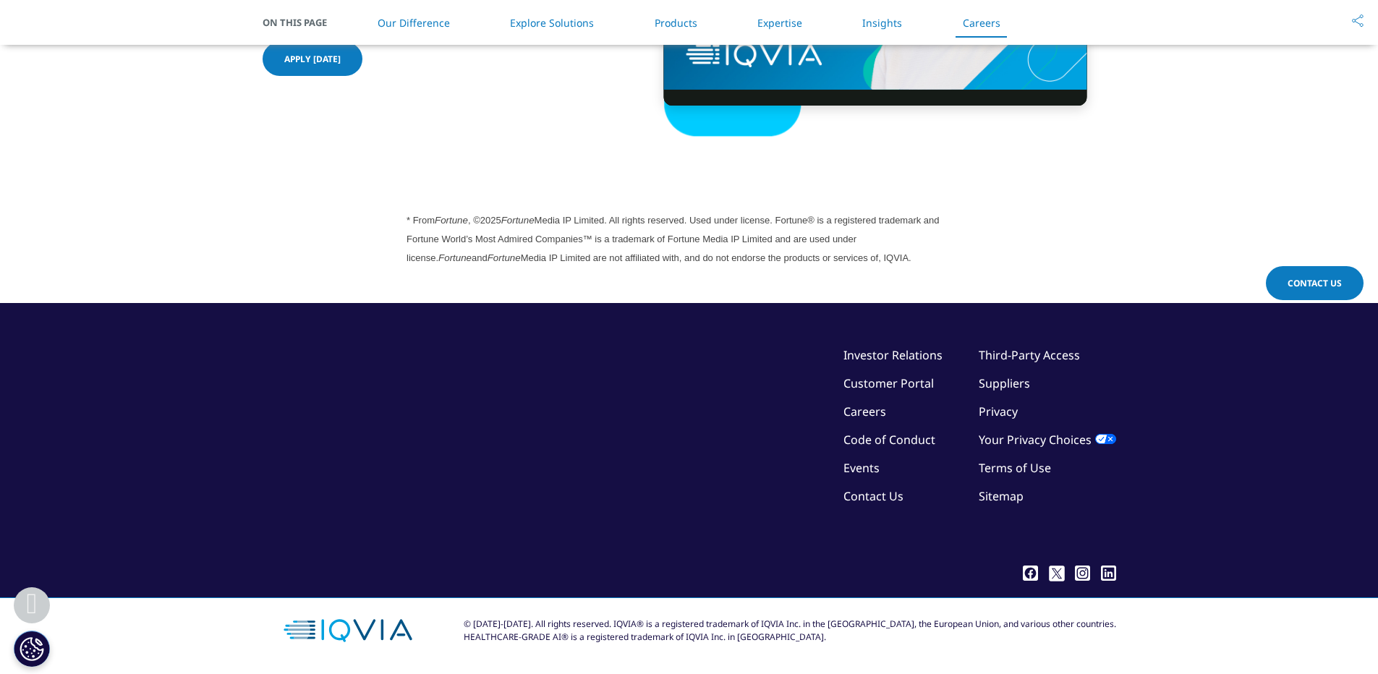
scroll to position [4015, 0]
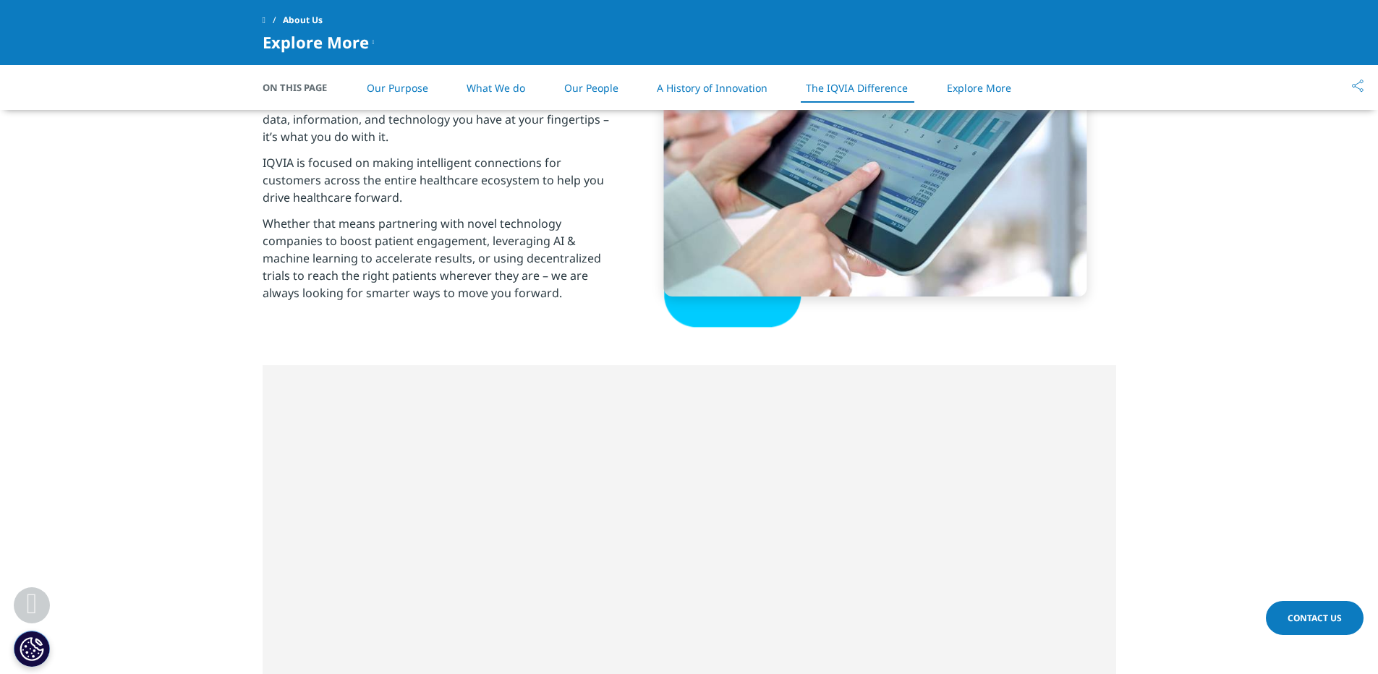
scroll to position [3610, 0]
